Goal: Information Seeking & Learning: Check status

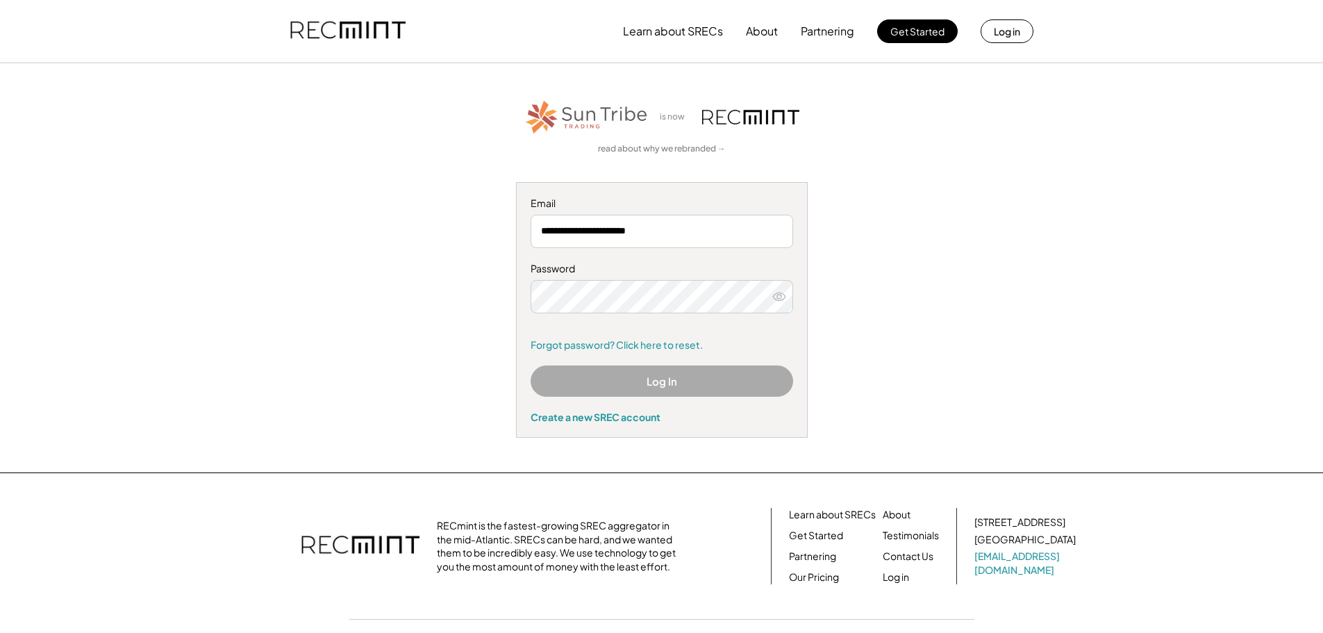
click at [696, 386] on button "Log In" at bounding box center [662, 380] width 262 height 31
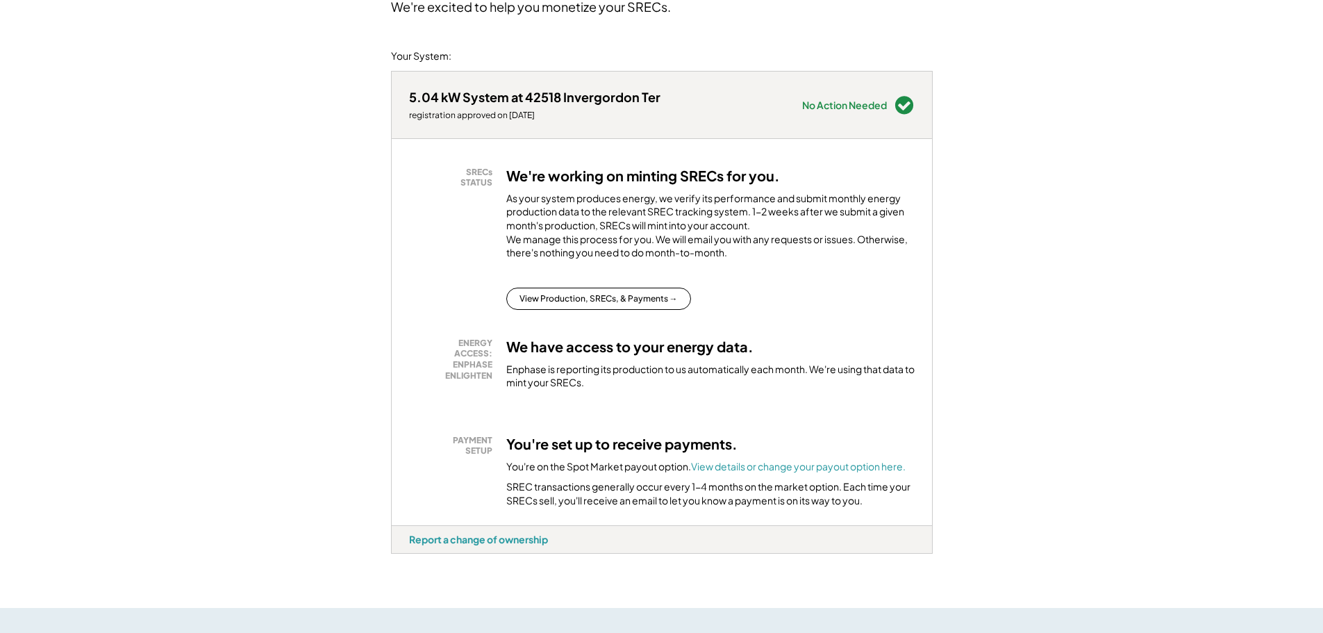
scroll to position [208, 0]
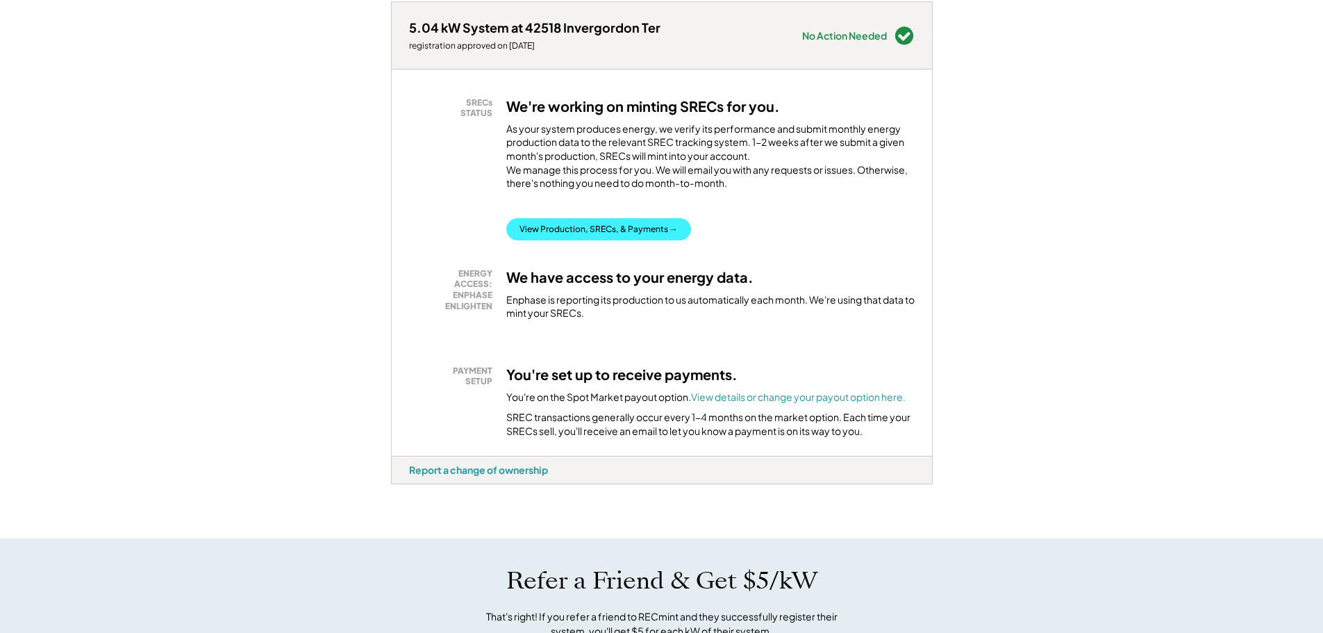
click at [579, 240] on button "View Production, SRECs, & Payments →" at bounding box center [598, 229] width 185 height 22
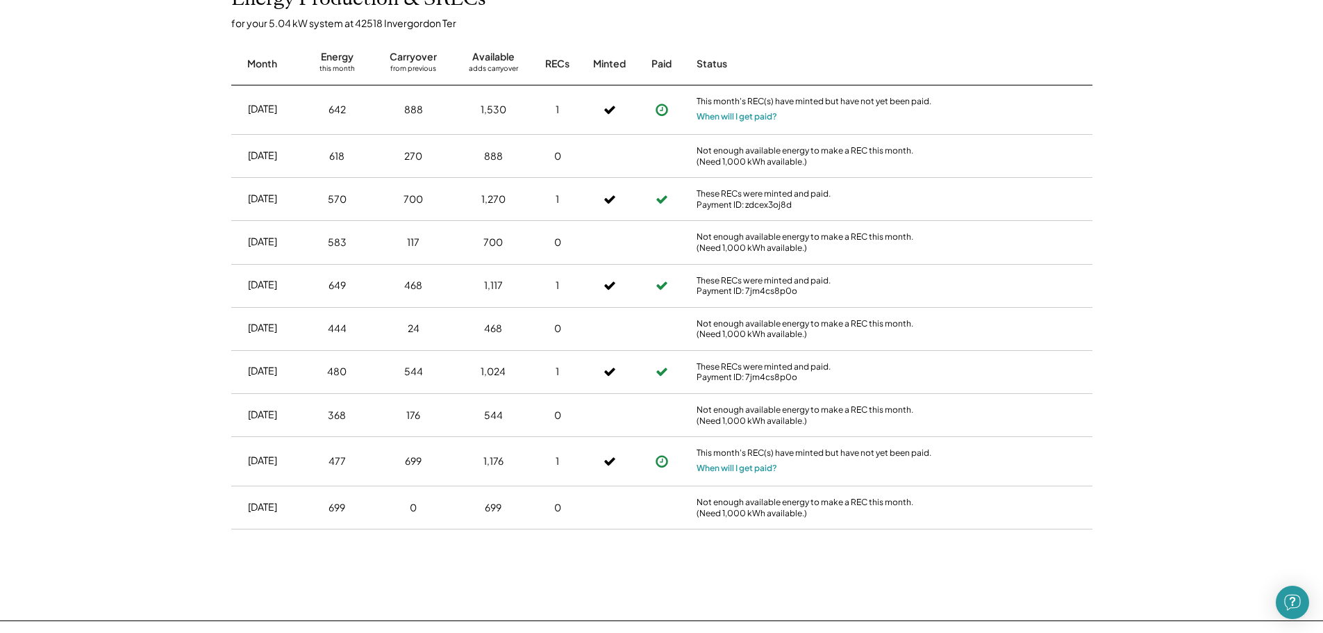
scroll to position [417, 0]
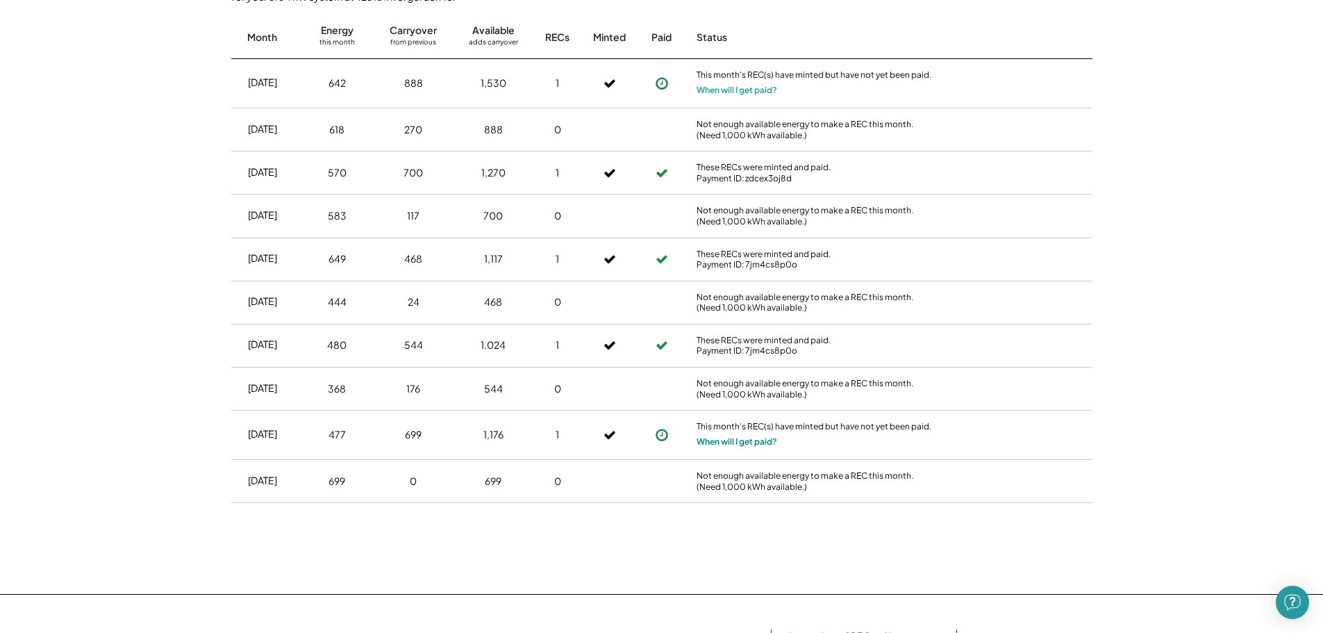
click at [743, 440] on button "When will I get paid?" at bounding box center [736, 442] width 81 height 14
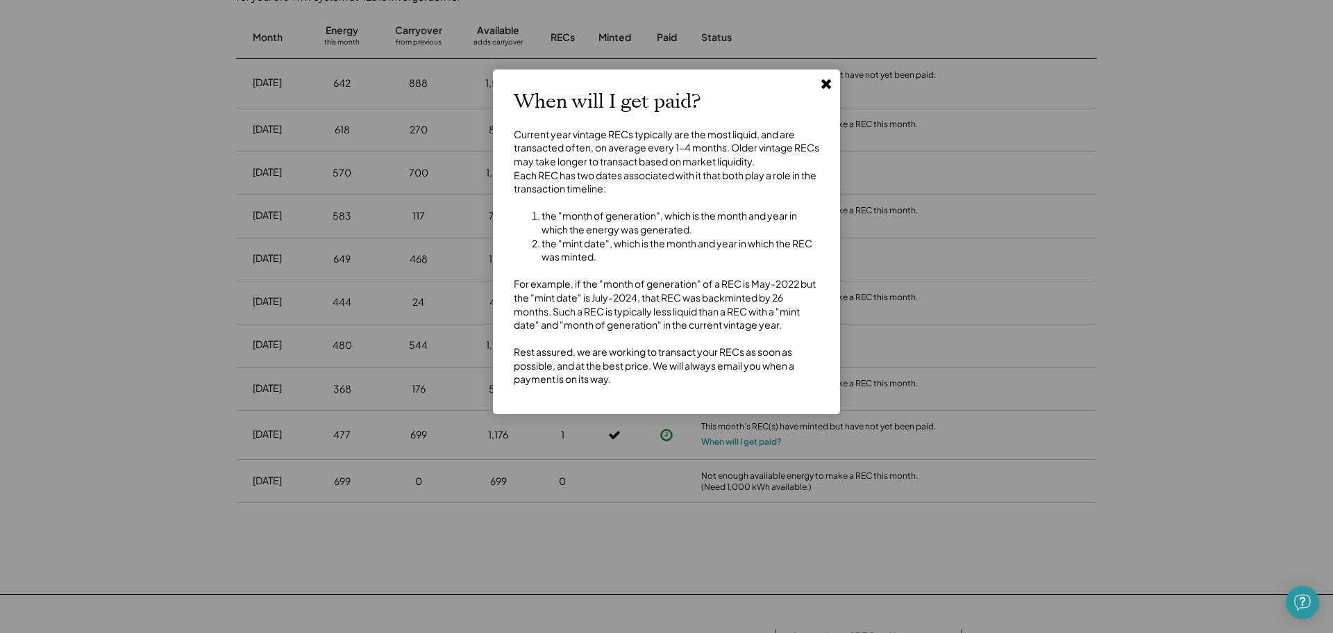
click at [825, 82] on use at bounding box center [826, 84] width 10 height 10
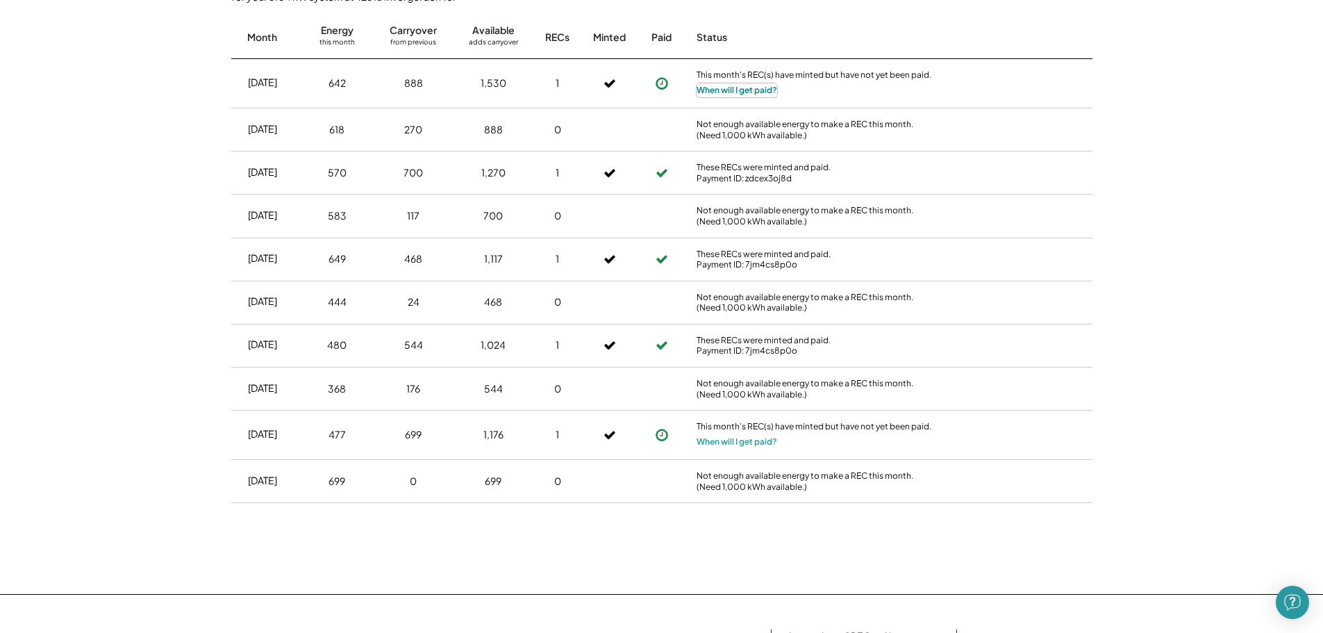
click at [727, 86] on button "When will I get paid?" at bounding box center [736, 90] width 81 height 14
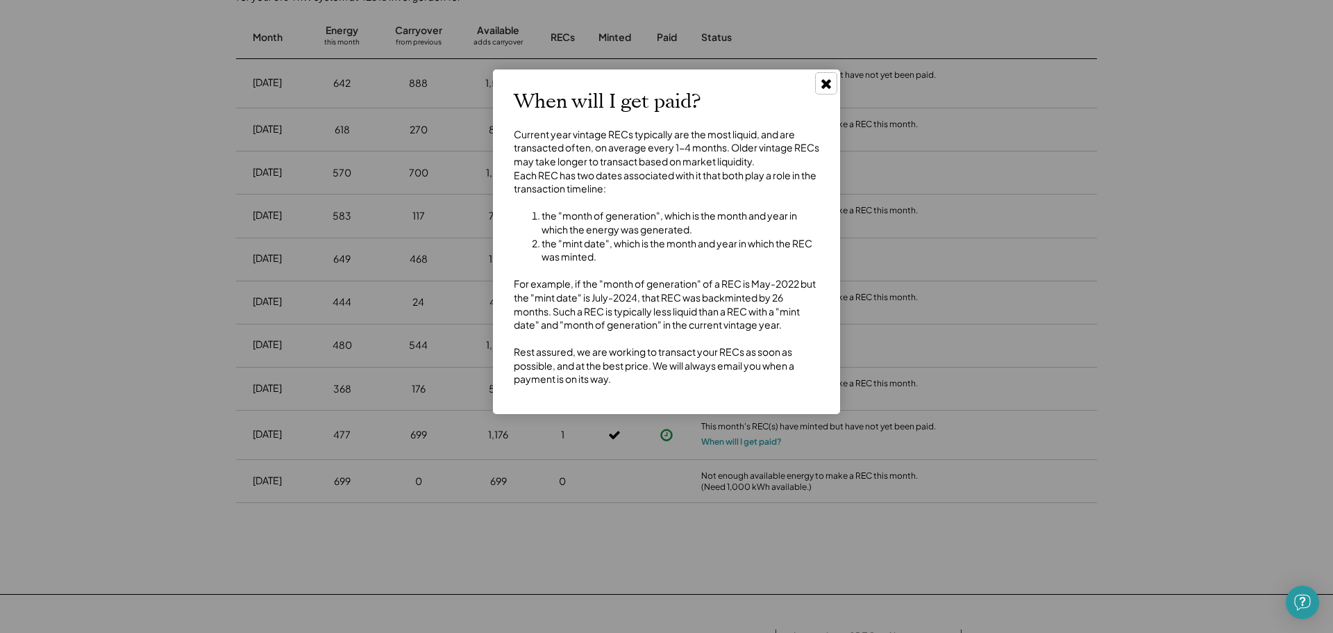
click at [824, 81] on use at bounding box center [826, 84] width 10 height 10
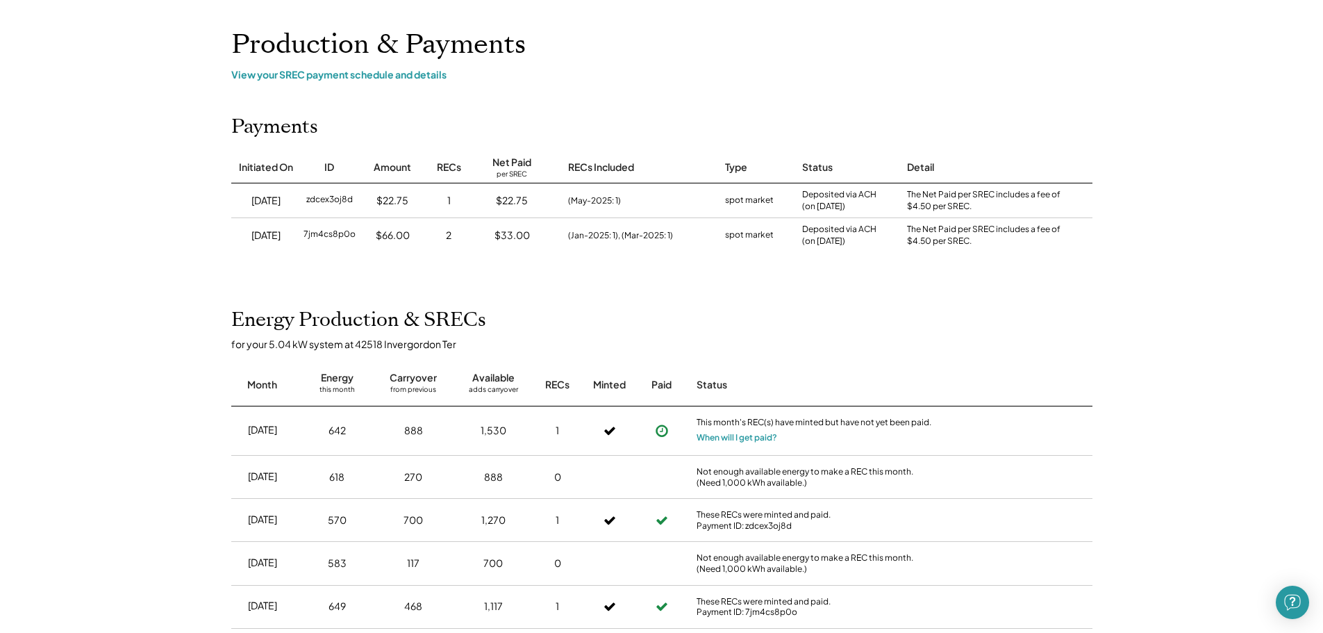
scroll to position [0, 0]
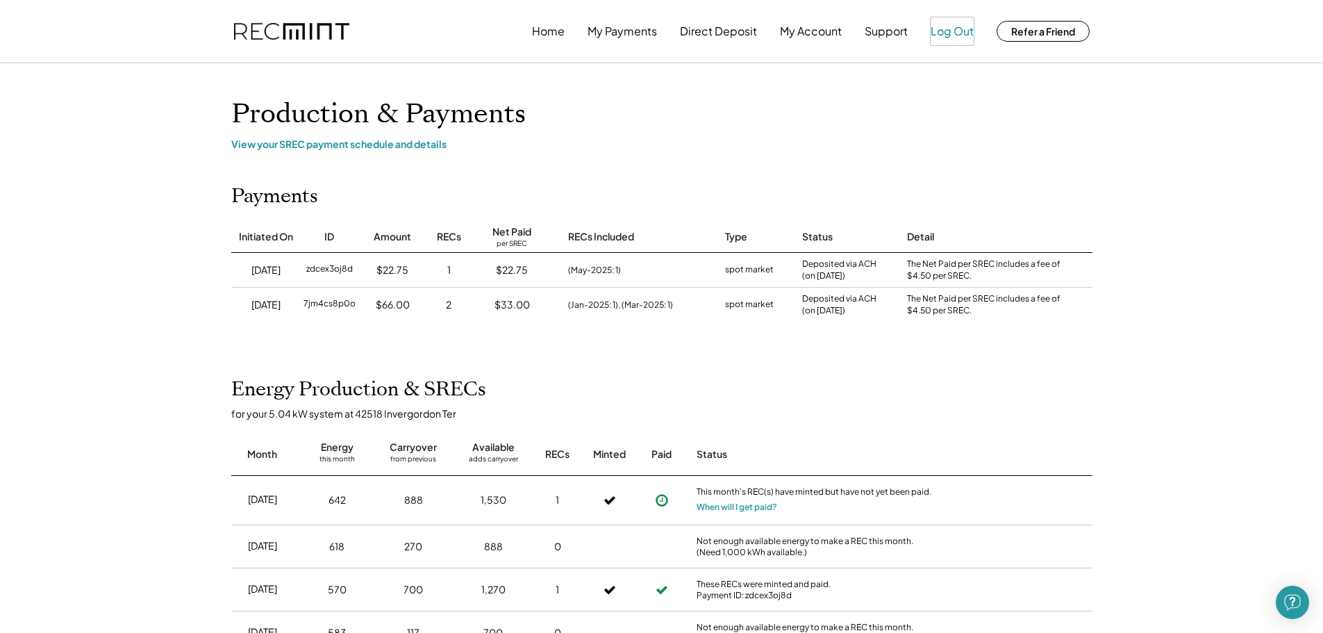
click at [938, 27] on button "Log Out" at bounding box center [951, 31] width 43 height 28
